Goal: Contribute content: Add original content to the website for others to see

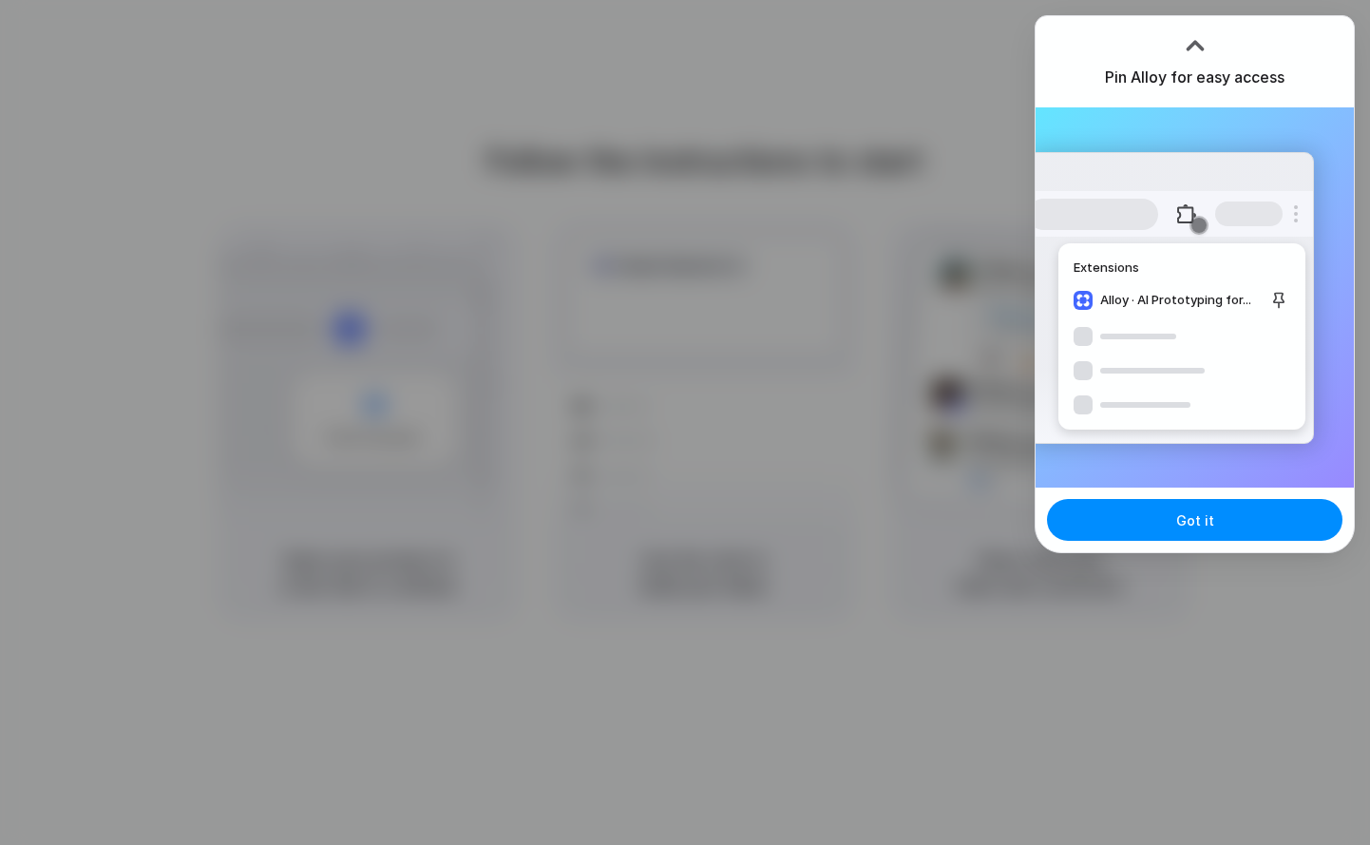
click at [1322, 75] on div "Pin Alloy for easy access" at bounding box center [1195, 61] width 318 height 91
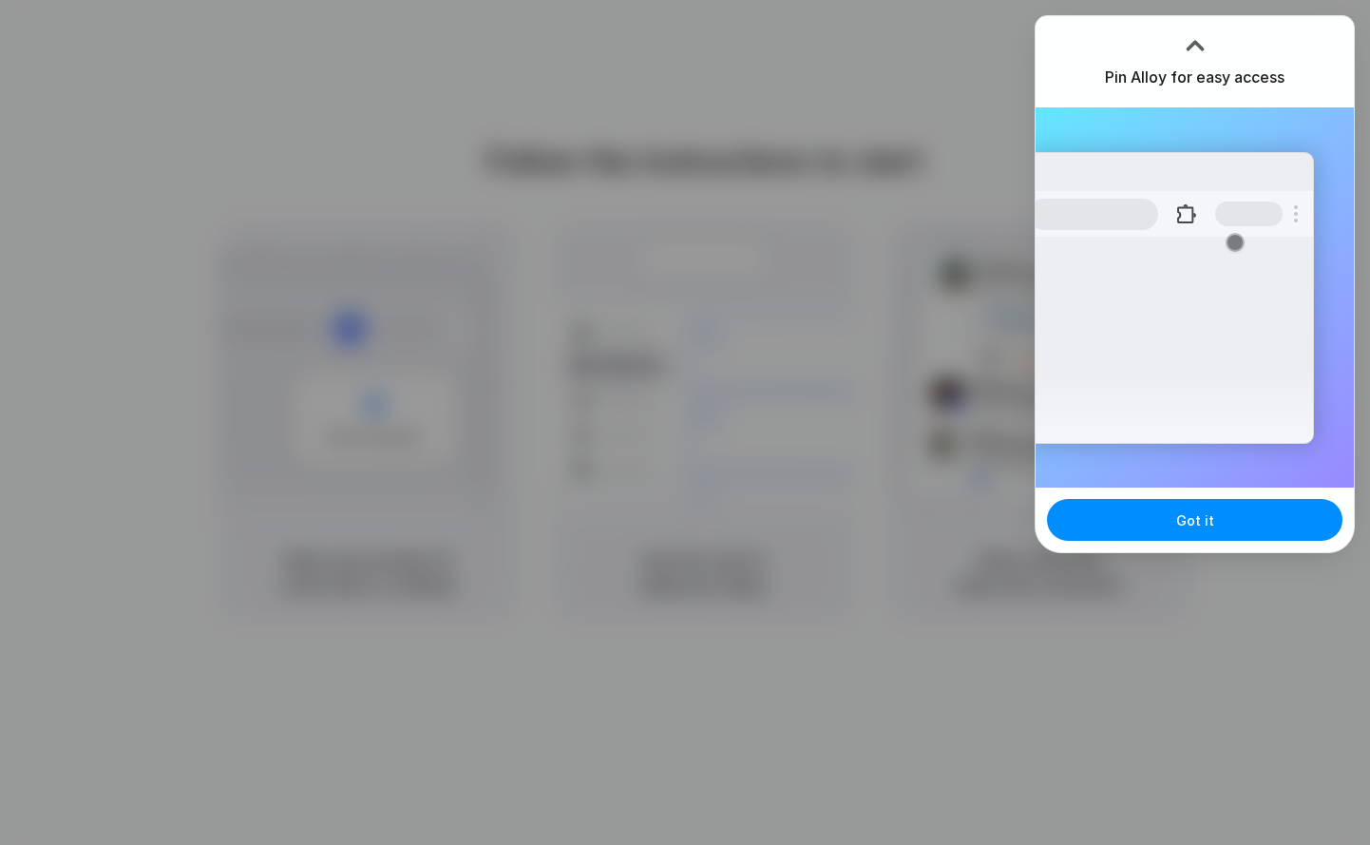
click at [1223, 131] on div "Extensions Alloy · AI Prototyping for..." at bounding box center [1195, 297] width 318 height 380
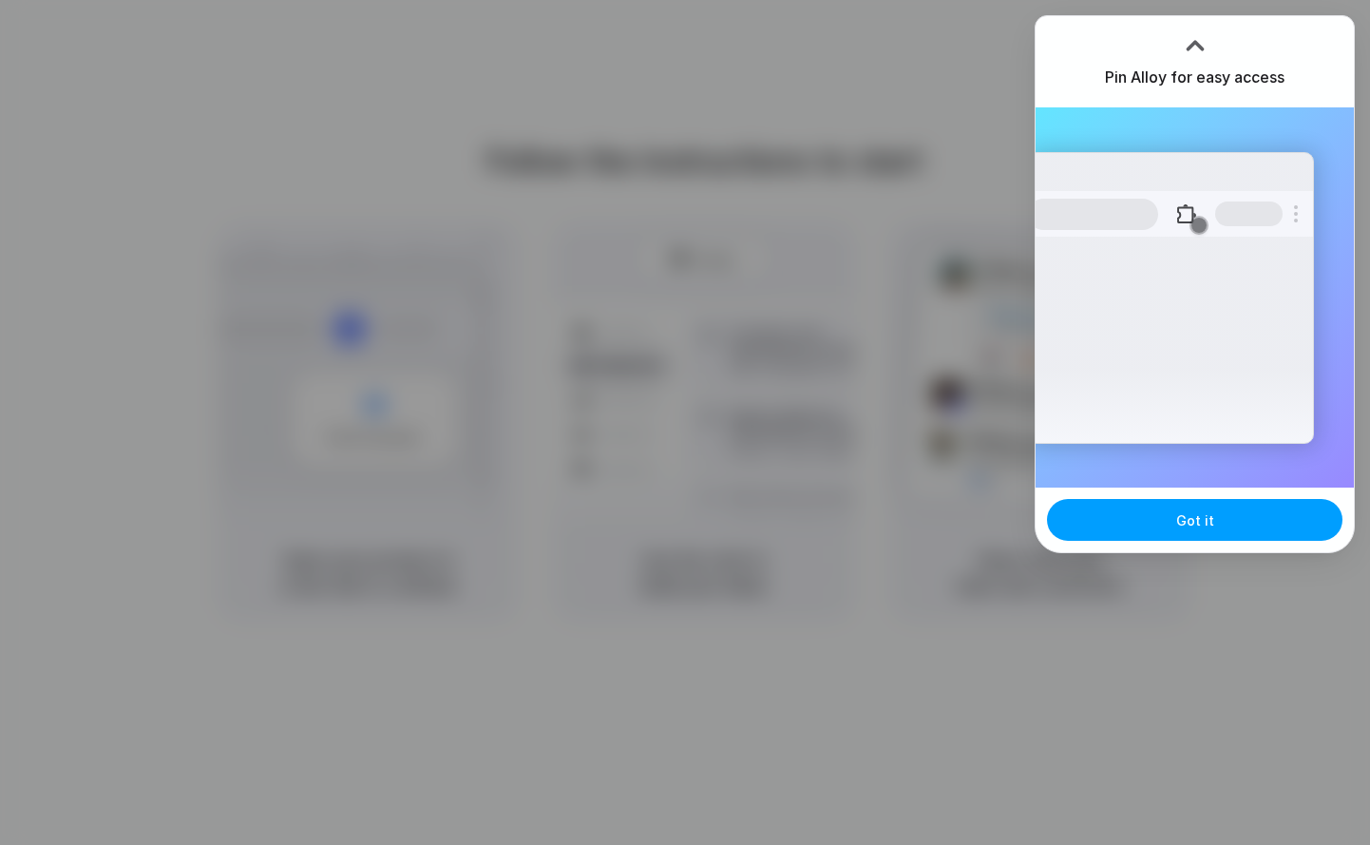
click at [1184, 533] on button "Got it" at bounding box center [1194, 520] width 295 height 42
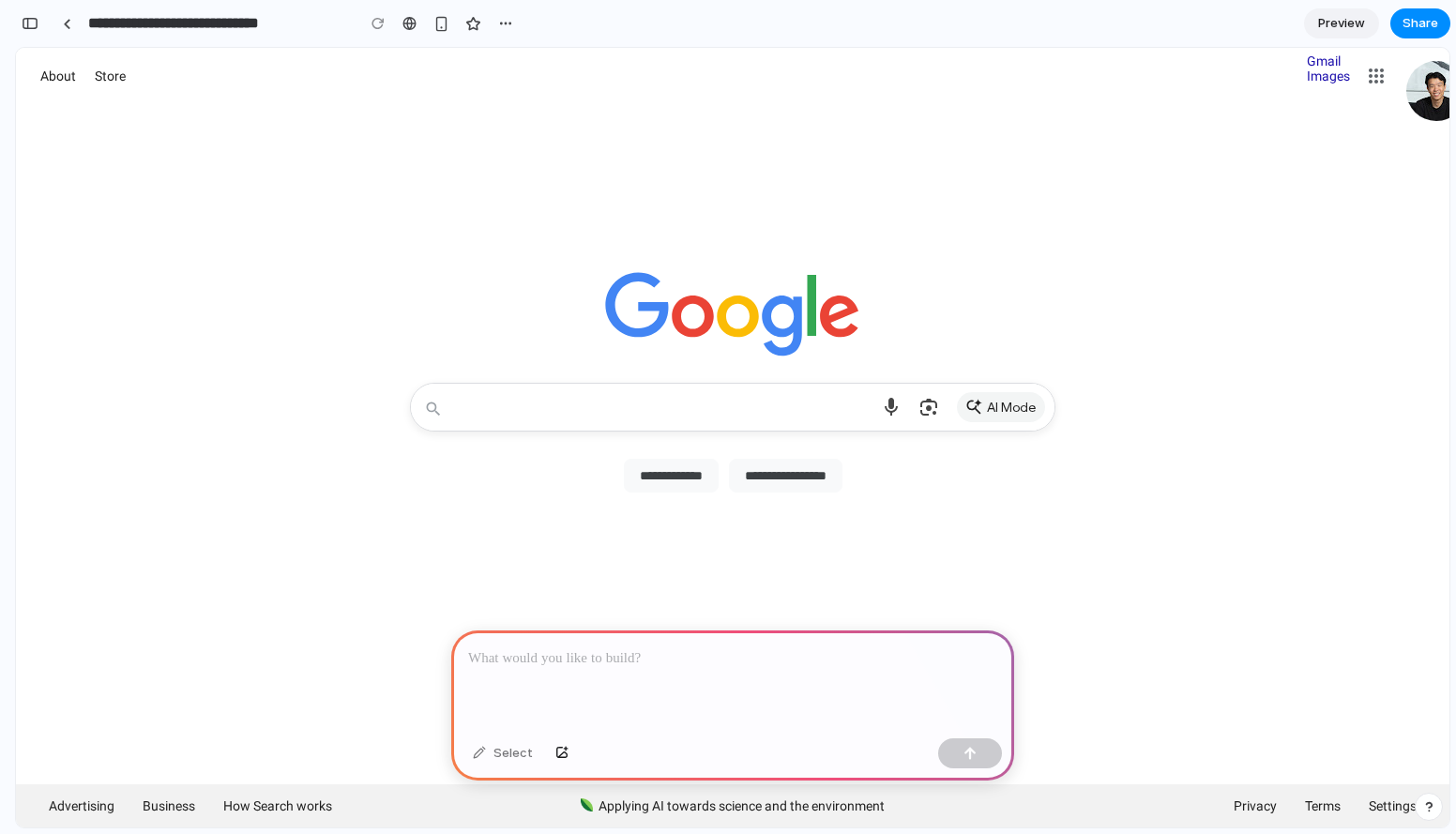
click at [628, 660] on p at bounding box center [732, 658] width 529 height 23
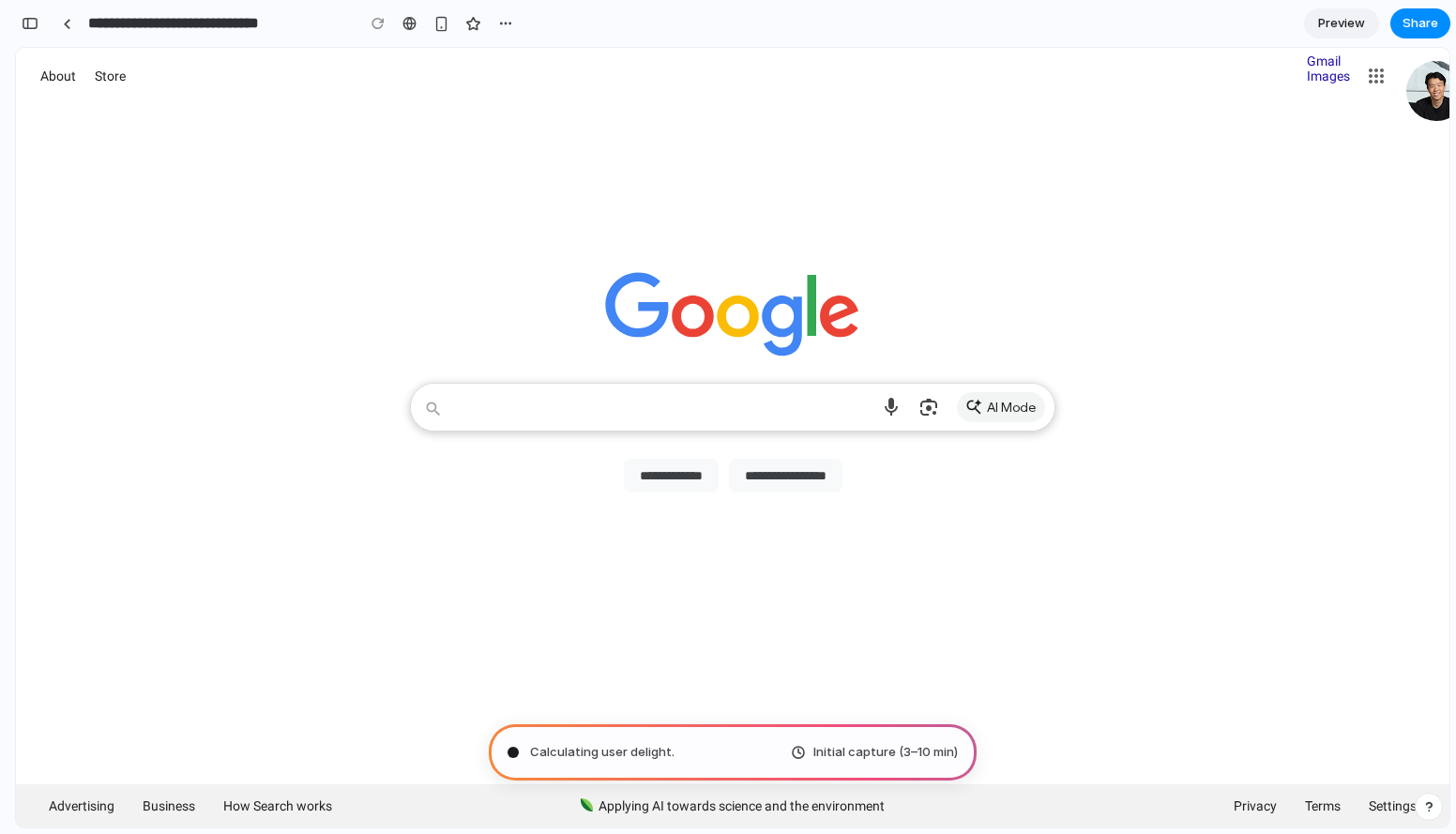
click at [709, 400] on textarea "Search" at bounding box center [661, 408] width 414 height 47
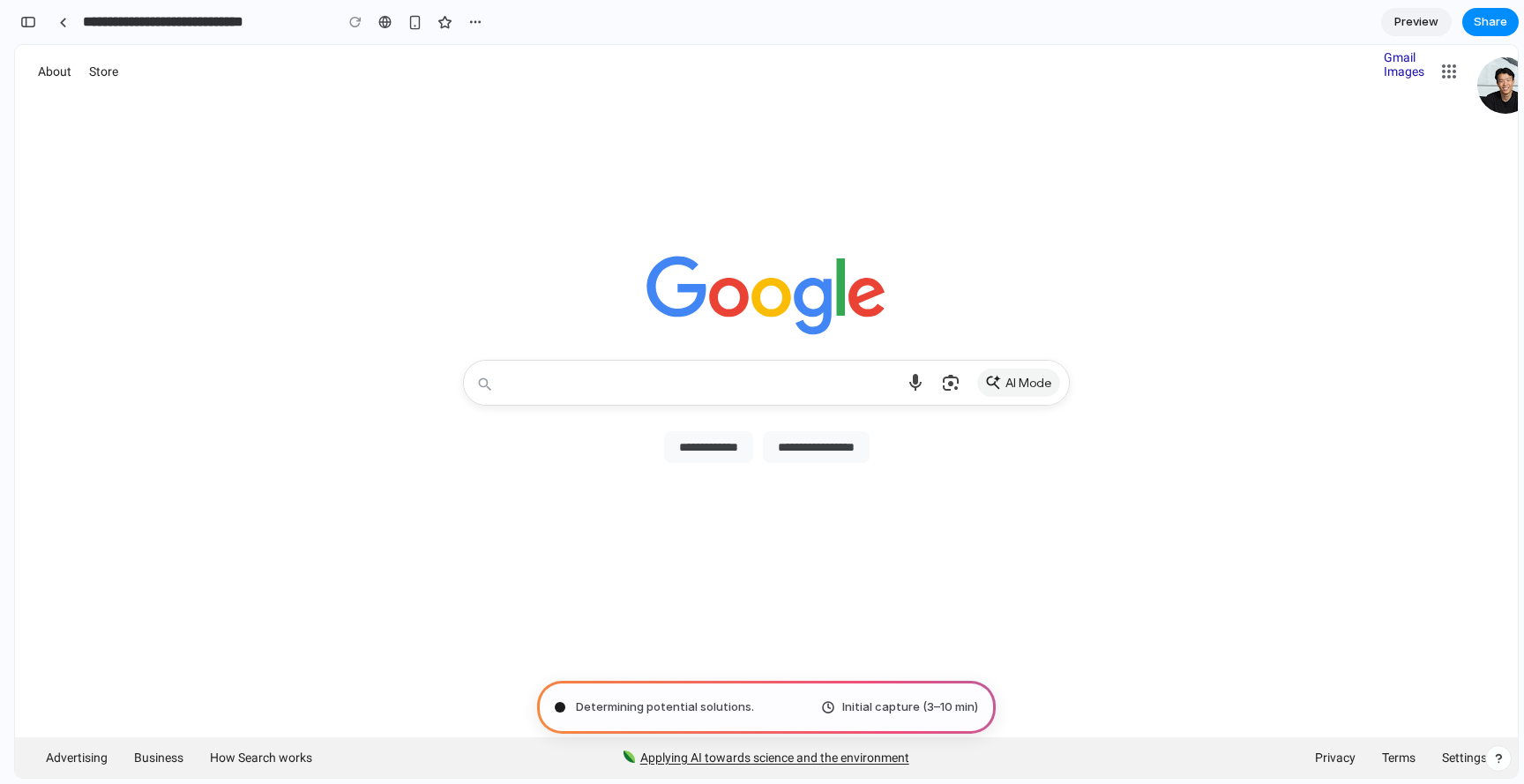
click at [852, 753] on span "Applying AI towards science and the environment" at bounding box center [775, 757] width 269 height 14
click at [641, 714] on span "Consulting the digital oracle ." at bounding box center [655, 706] width 161 height 18
type input "**********"
